Goal: Information Seeking & Learning: Understand process/instructions

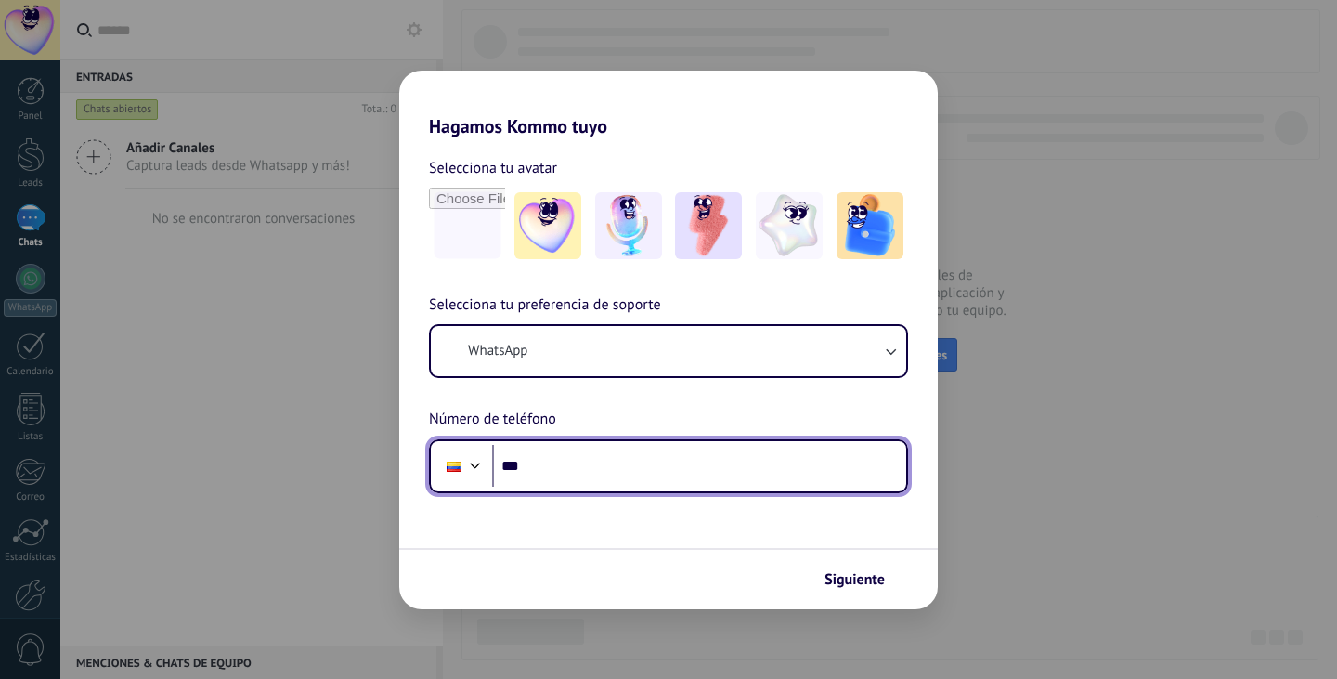
click at [576, 461] on input "***" at bounding box center [699, 466] width 414 height 43
type input "**********"
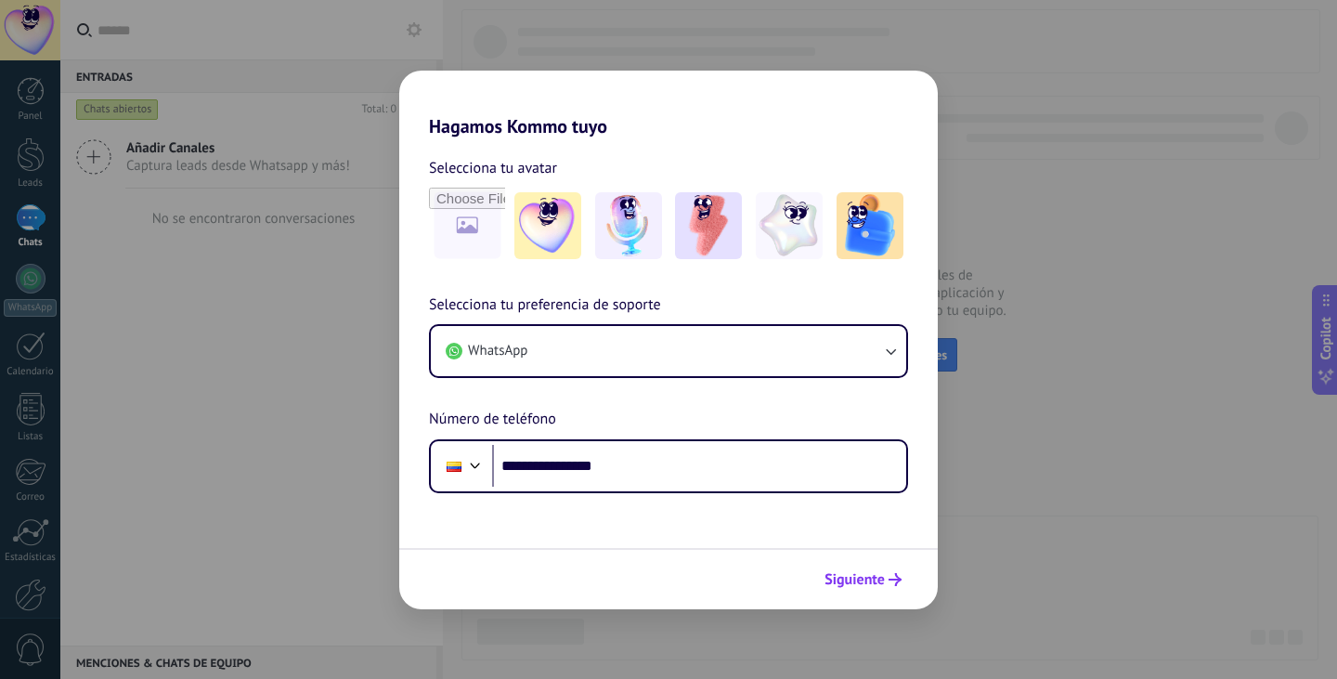
click at [847, 582] on span "Siguiente" at bounding box center [854, 579] width 60 height 13
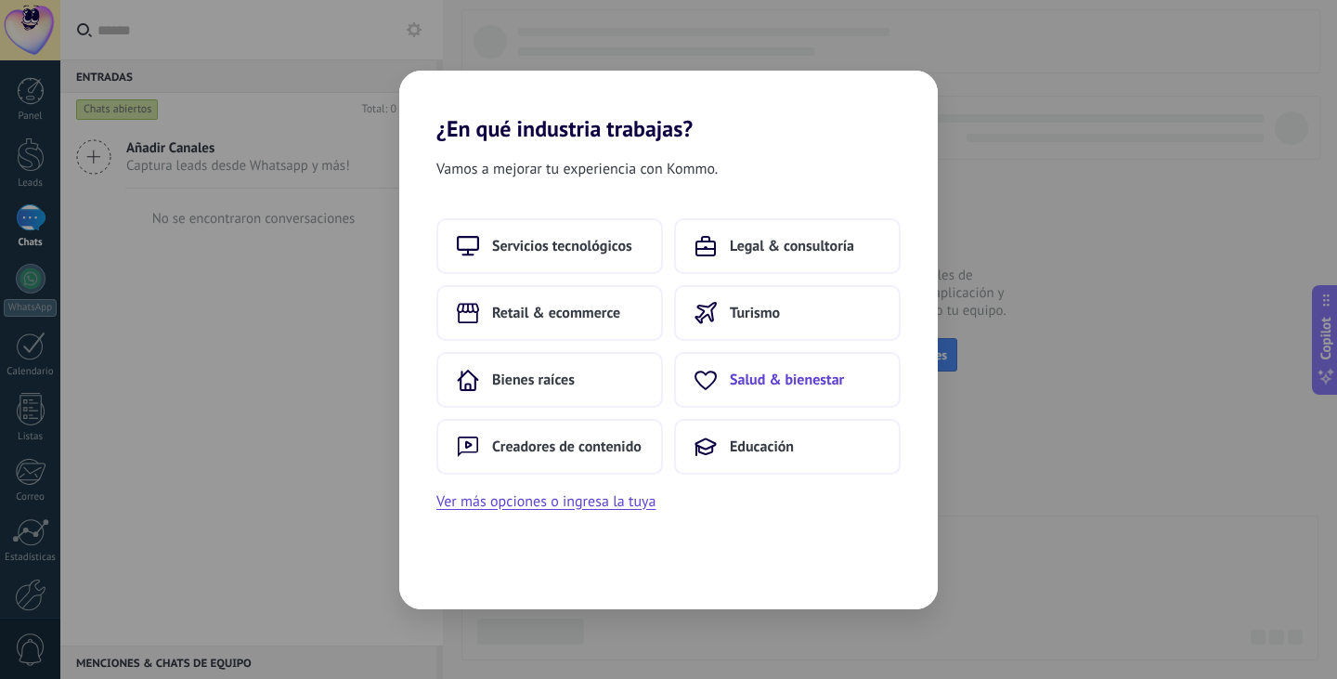
click at [781, 380] on span "Salud & bienestar" at bounding box center [787, 379] width 114 height 19
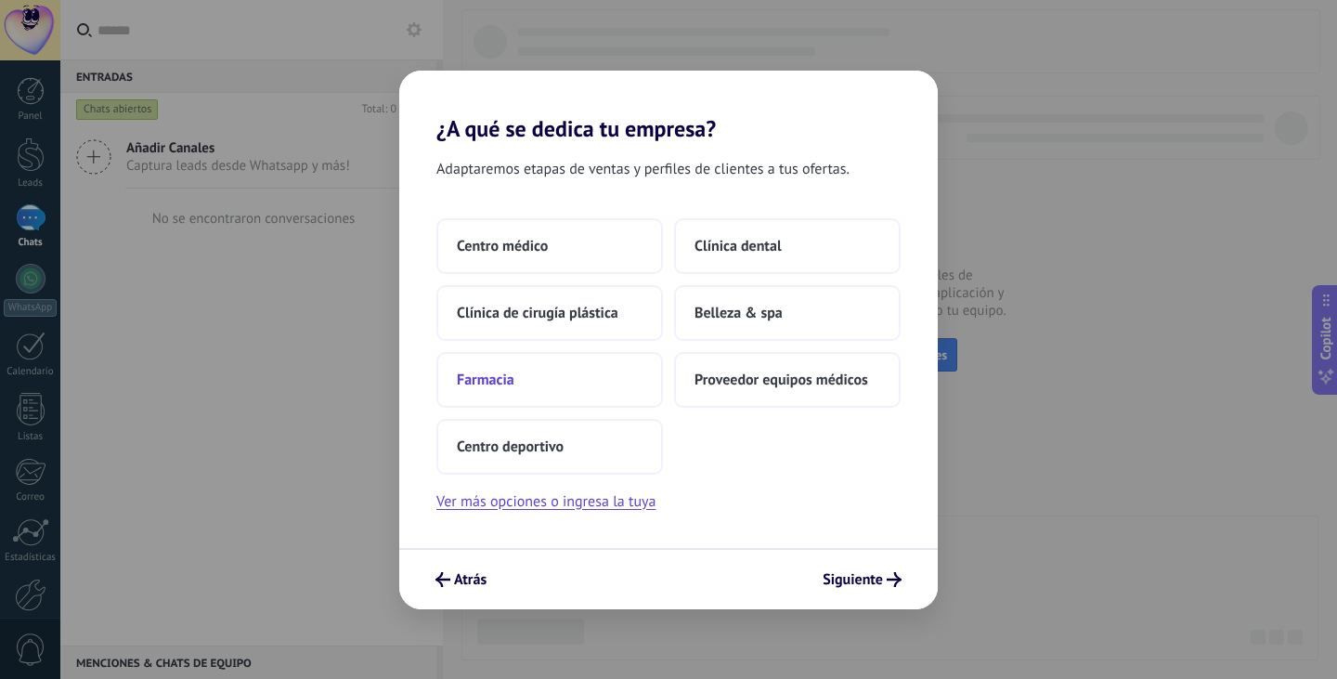
click at [576, 386] on button "Farmacia" at bounding box center [549, 380] width 226 height 56
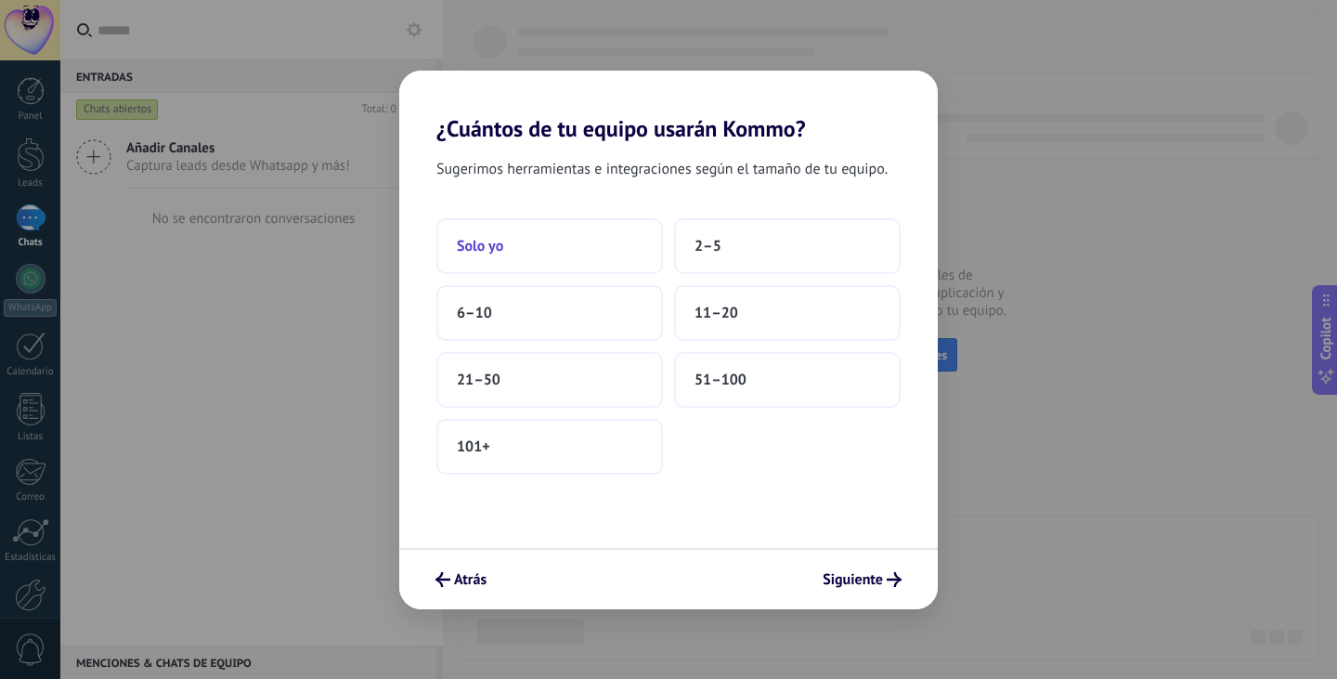
click at [456, 243] on button "Solo yo" at bounding box center [549, 246] width 226 height 56
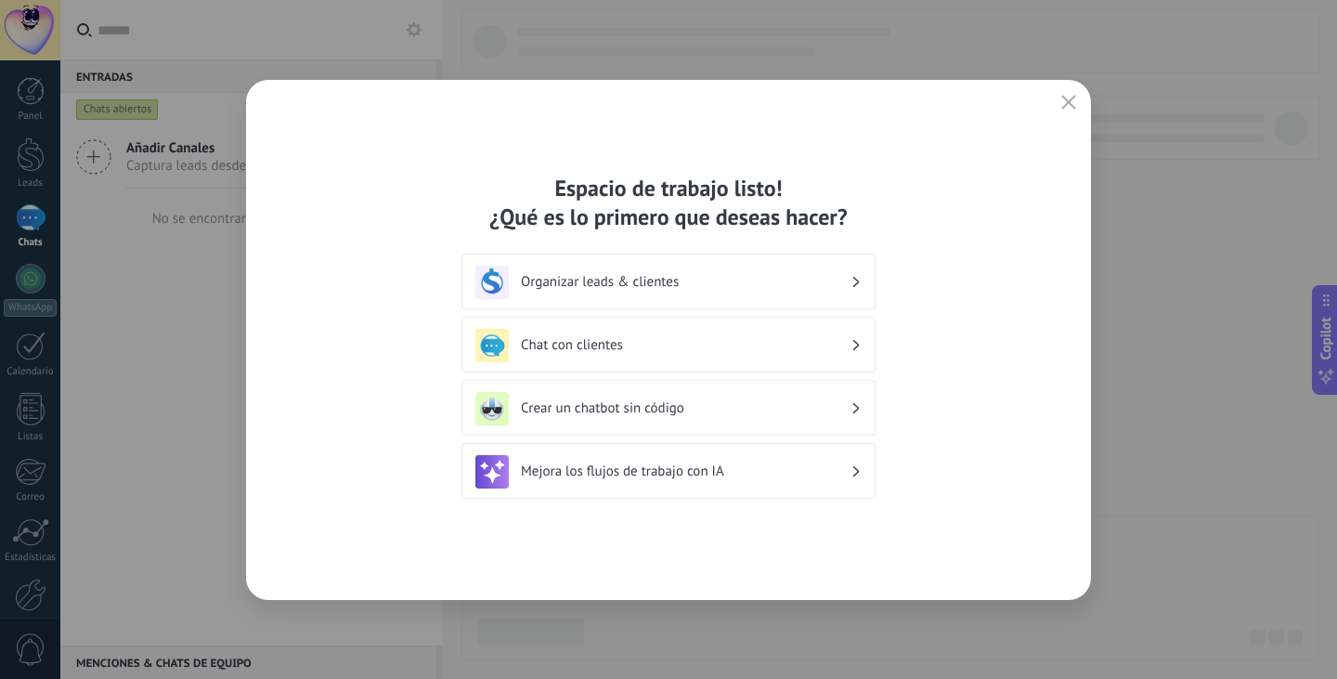
click at [855, 286] on icon at bounding box center [856, 282] width 6 height 11
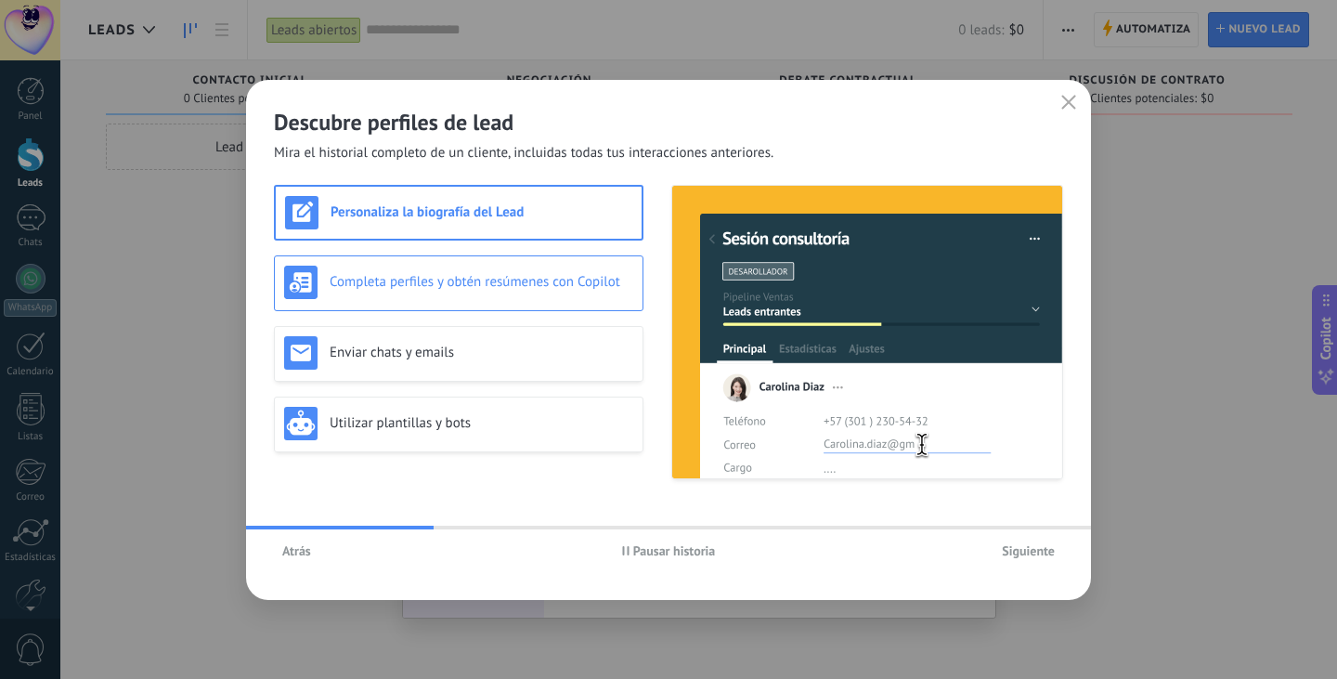
click at [466, 285] on h3 "Completa perfiles y obtén resúmenes con Copilot" at bounding box center [482, 282] width 304 height 18
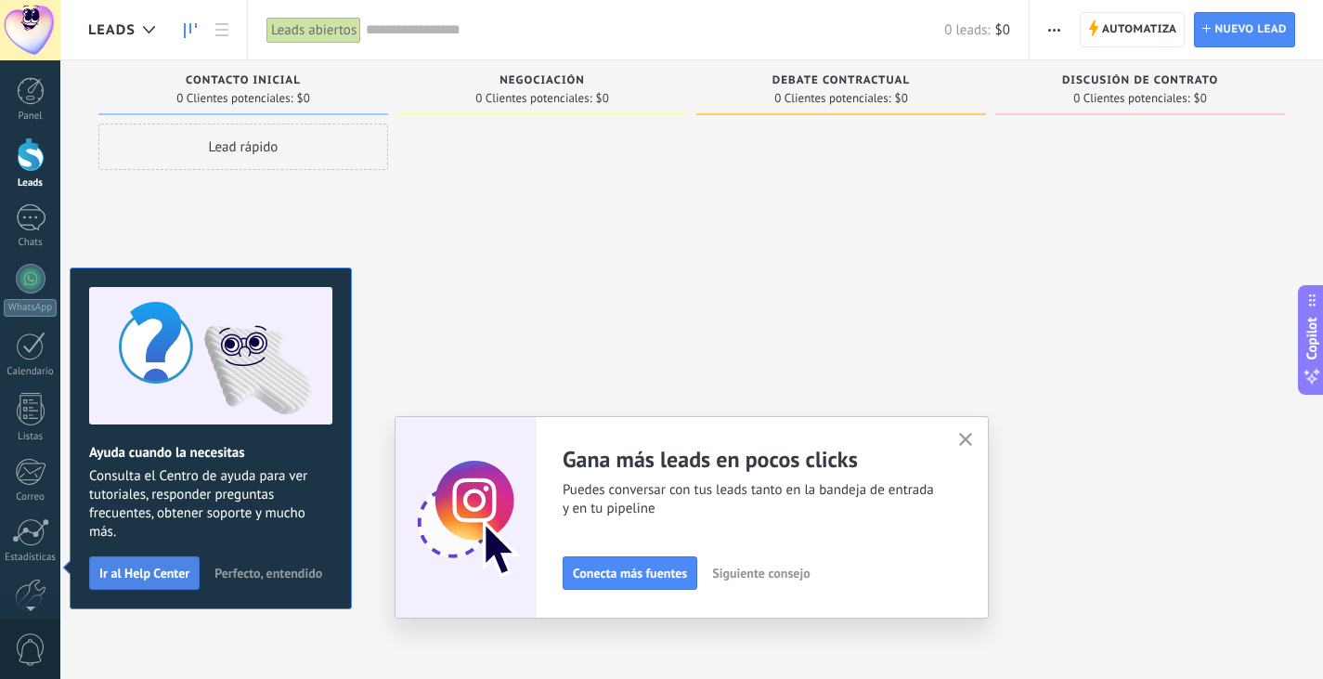
click at [129, 577] on span "Ir al Help Center" at bounding box center [144, 572] width 90 height 13
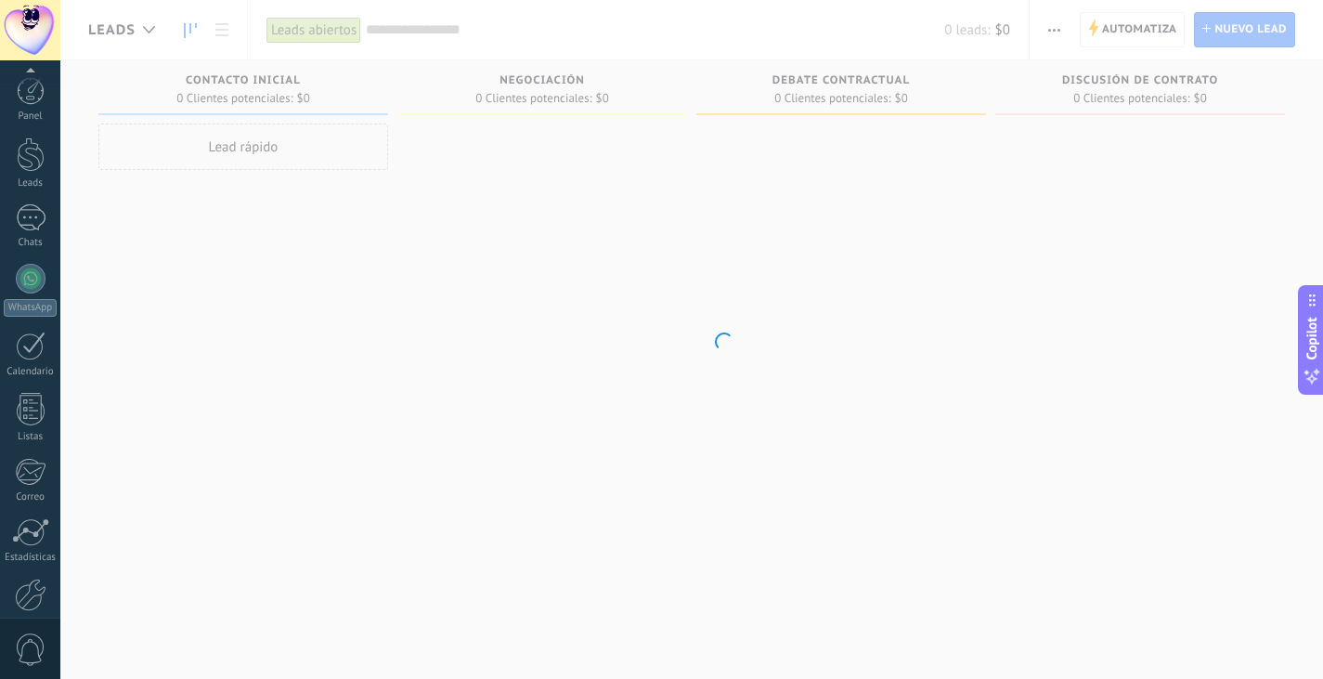
scroll to position [94, 0]
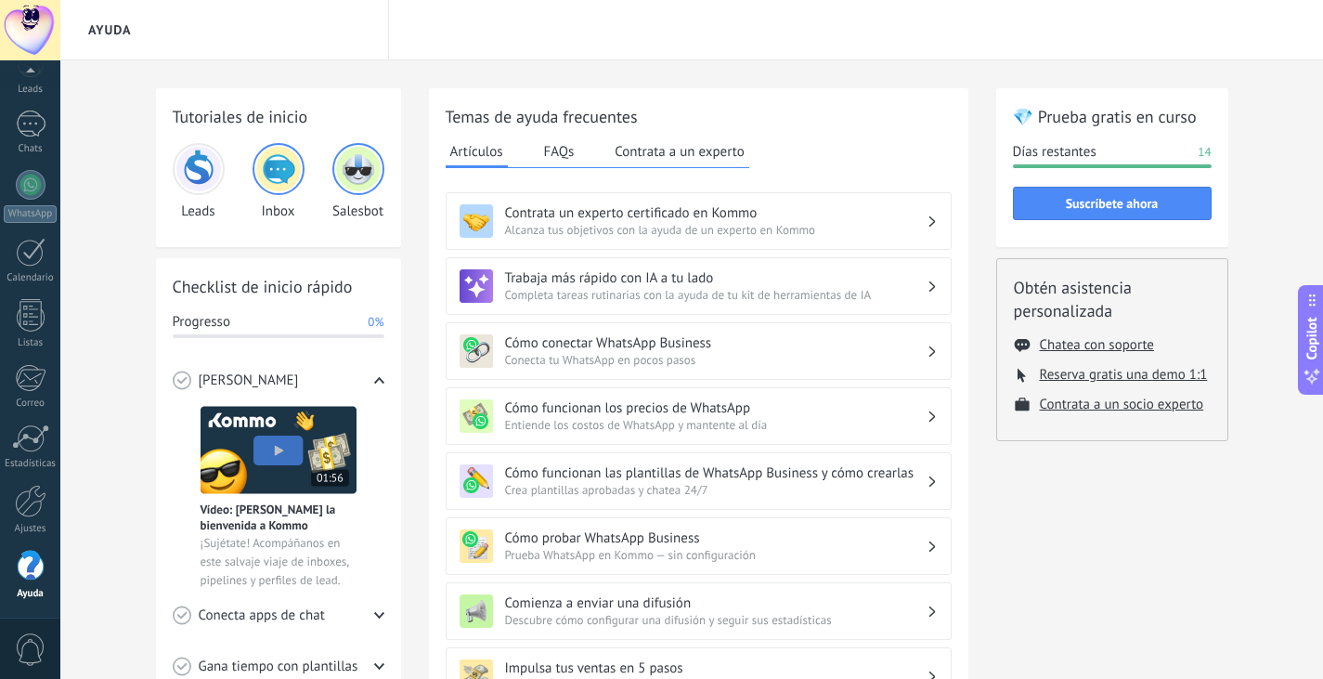
click at [933, 356] on icon at bounding box center [931, 350] width 6 height 11
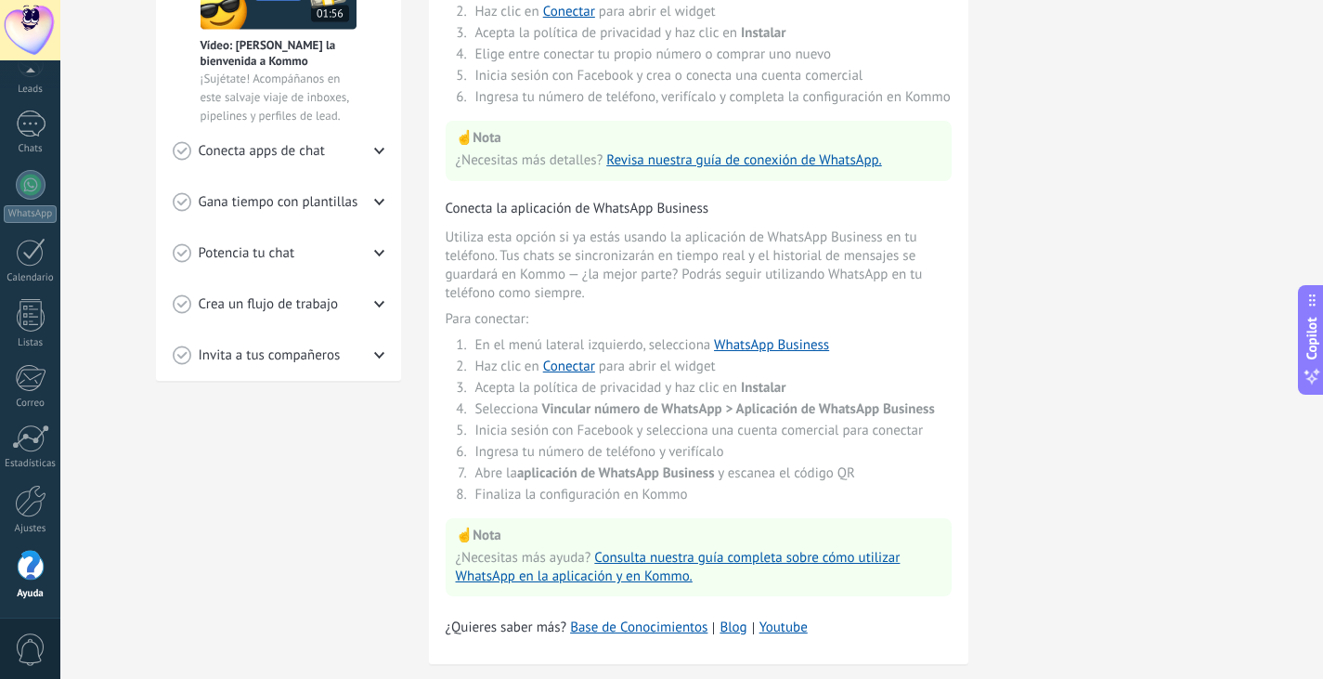
scroll to position [509, 0]
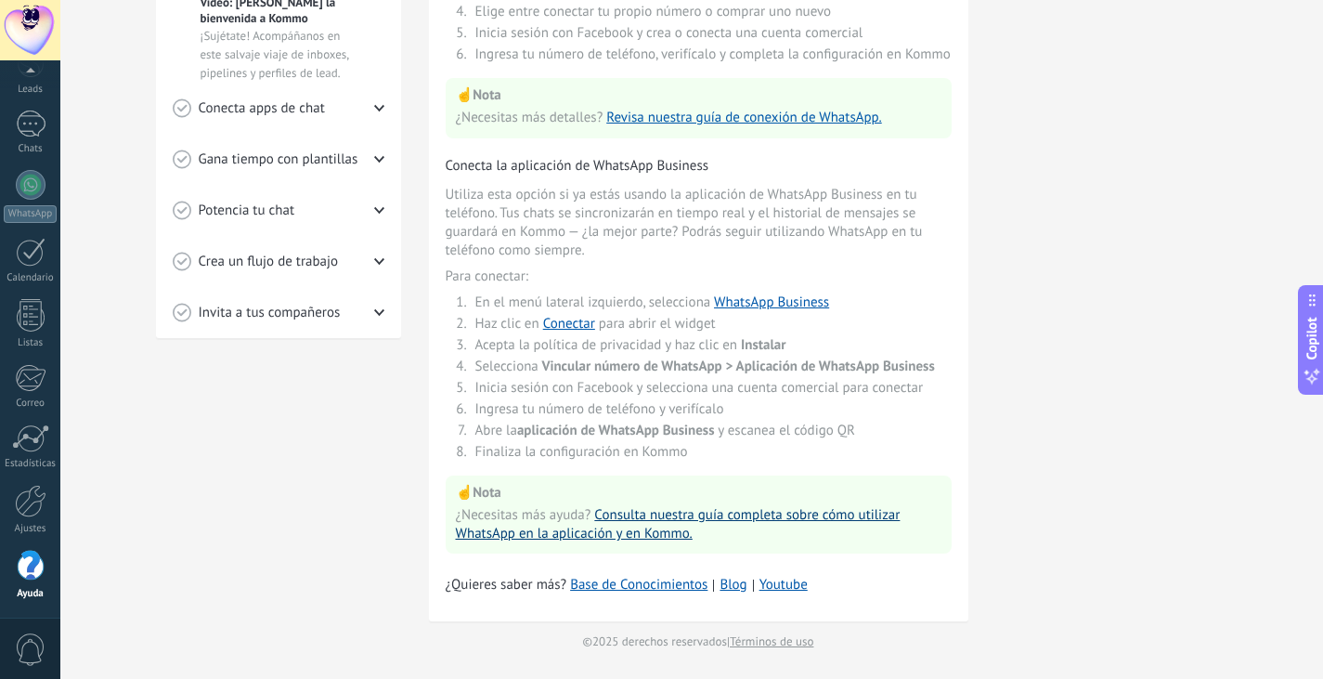
click at [605, 537] on link "Consulta nuestra guía completa sobre cómo utilizar WhatsApp en la aplicación y …" at bounding box center [678, 524] width 445 height 36
